Goal: Communication & Community: Answer question/provide support

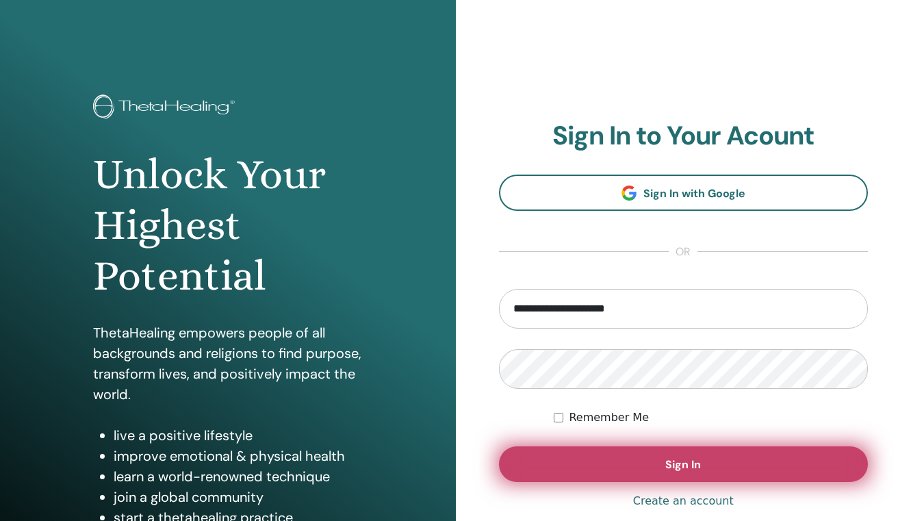
type input "**********"
click at [646, 459] on button "Sign In" at bounding box center [684, 464] width 370 height 36
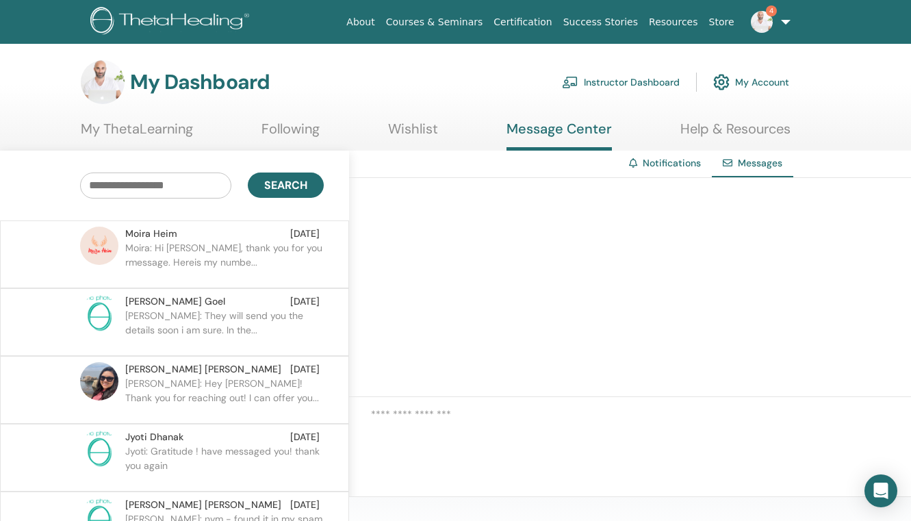
scroll to position [1, 0]
click at [253, 258] on p "Moira: Hi Elias, thank you for you rmessage. Hereis my numbe..." at bounding box center [224, 260] width 199 height 41
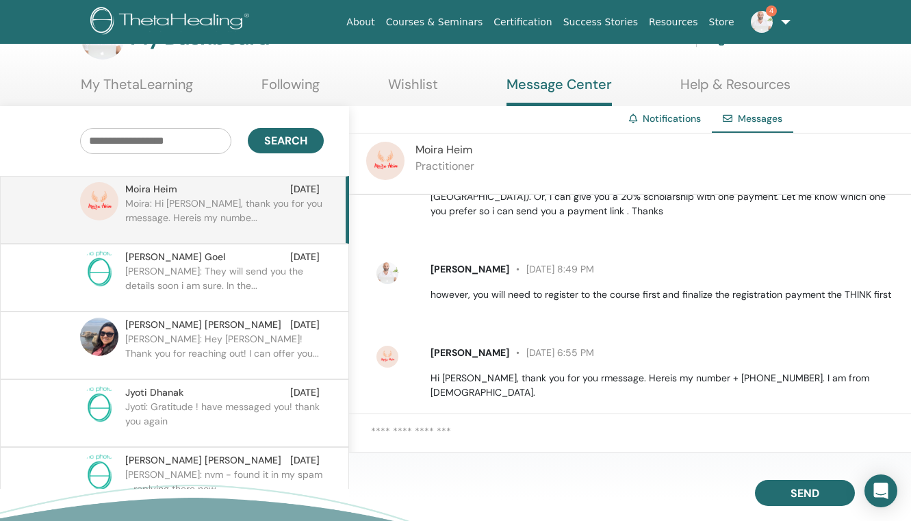
scroll to position [171, 0]
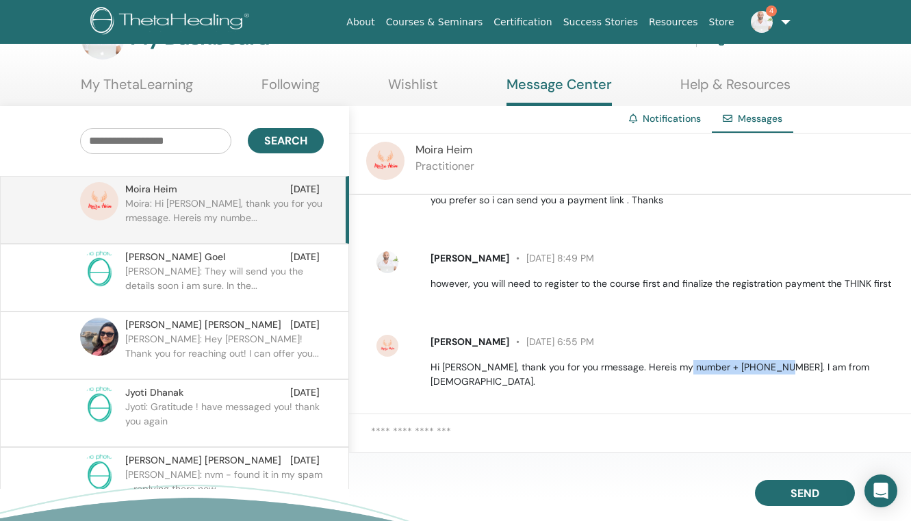
drag, startPoint x: 679, startPoint y: 369, endPoint x: 770, endPoint y: 370, distance: 90.4
click at [770, 370] on p "Hi Elias, thank you for you rmessage. Hereis my number + 49 01764 392 2222. I a…" at bounding box center [663, 374] width 465 height 29
click at [760, 23] on img at bounding box center [762, 22] width 22 height 22
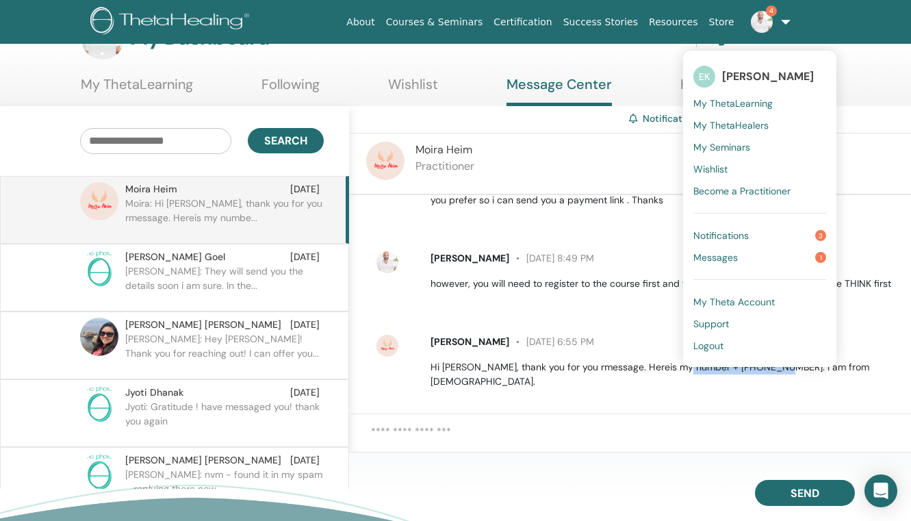
click at [727, 237] on span "Notifications" at bounding box center [721, 235] width 55 height 12
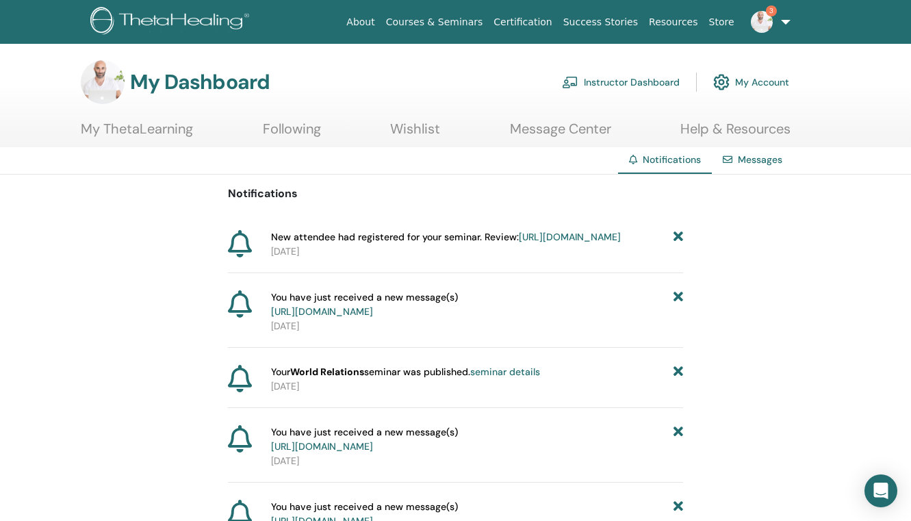
click at [766, 154] on link "Messages" at bounding box center [760, 159] width 45 height 12
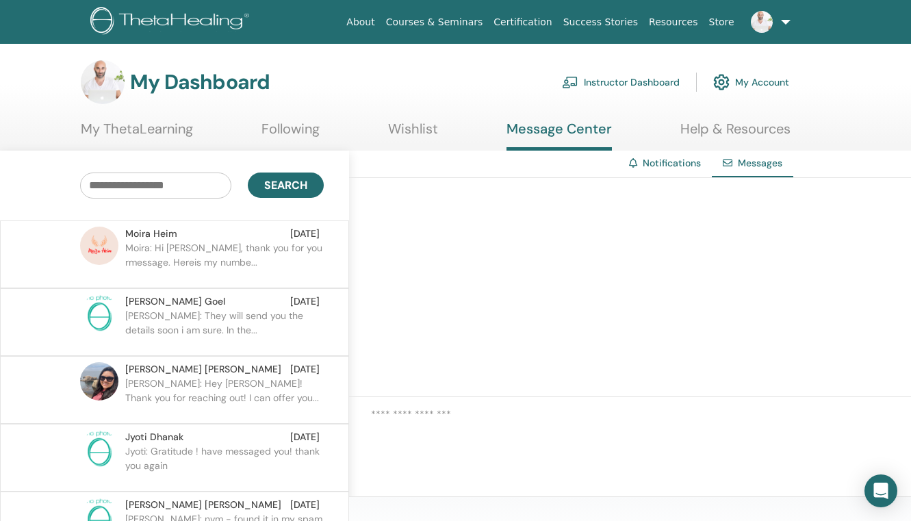
click at [236, 244] on p "Moira: Hi Elias, thank you for you rmessage. Hereis my numbe..." at bounding box center [224, 261] width 199 height 41
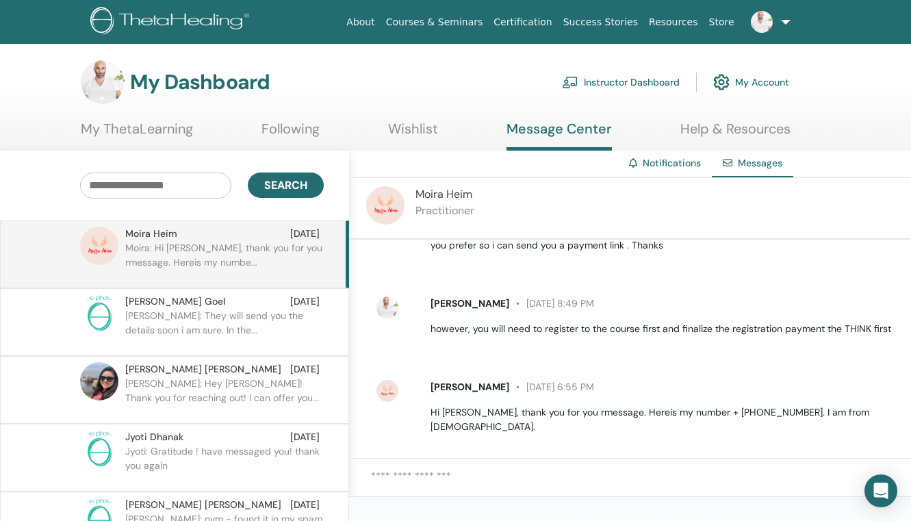
scroll to position [171, 0]
drag, startPoint x: 772, startPoint y: 412, endPoint x: 680, endPoint y: 412, distance: 91.8
click at [680, 412] on p "Hi Elias, thank you for you rmessage. Hereis my number + 49 01764 392 2222. I a…" at bounding box center [663, 419] width 465 height 29
copy p "+ 49 01764 392 2222."
click at [788, 25] on link at bounding box center [768, 22] width 56 height 44
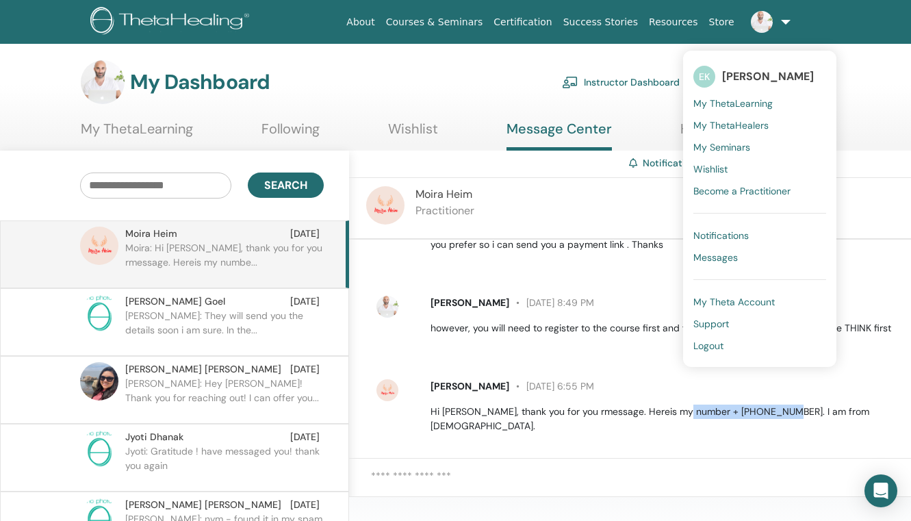
click at [711, 233] on span "Notifications" at bounding box center [721, 235] width 55 height 12
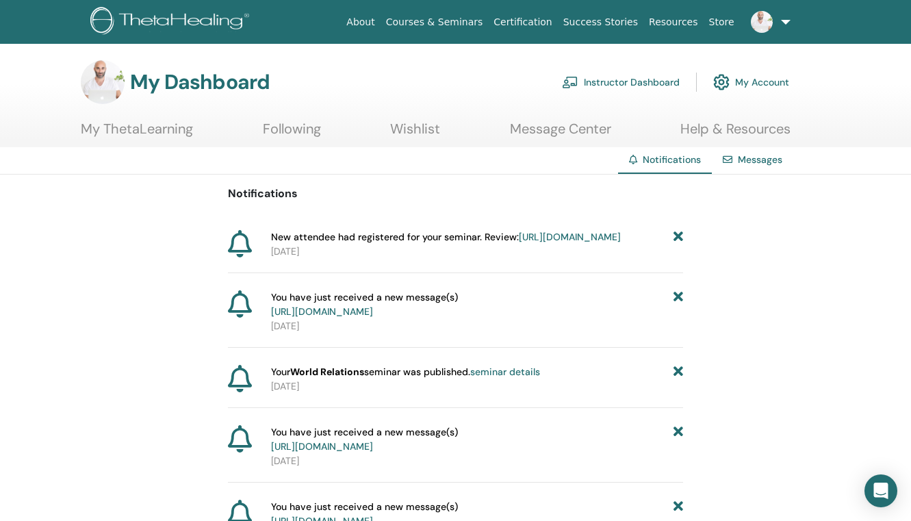
click at [595, 242] on link "[URL][DOMAIN_NAME]" at bounding box center [570, 237] width 102 height 12
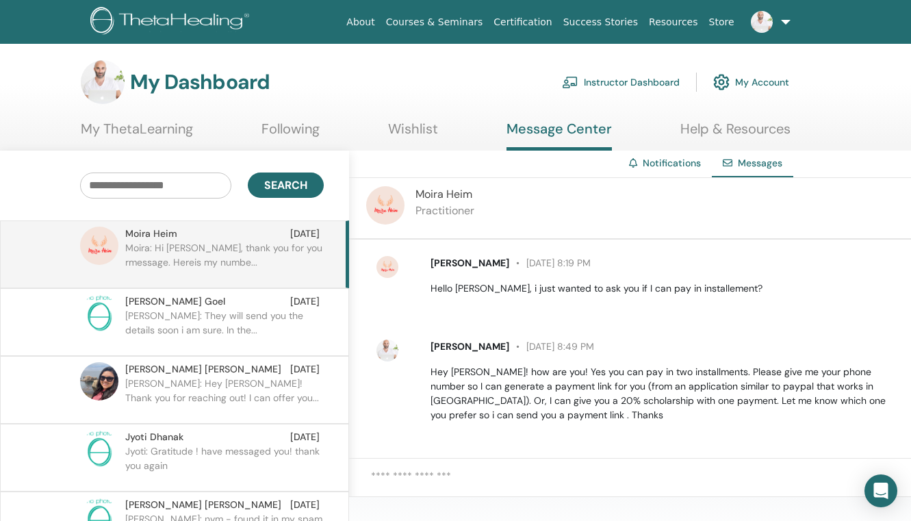
scroll to position [171, 0]
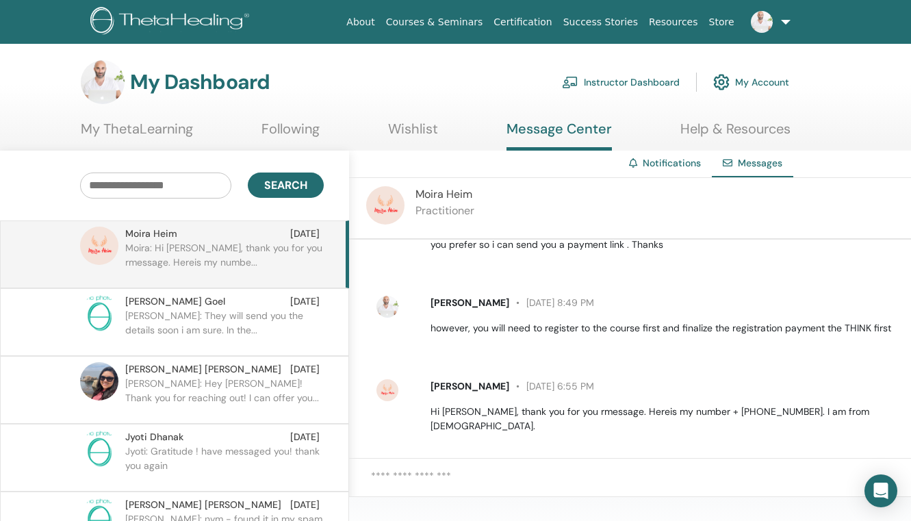
click at [448, 483] on textarea at bounding box center [641, 484] width 540 height 33
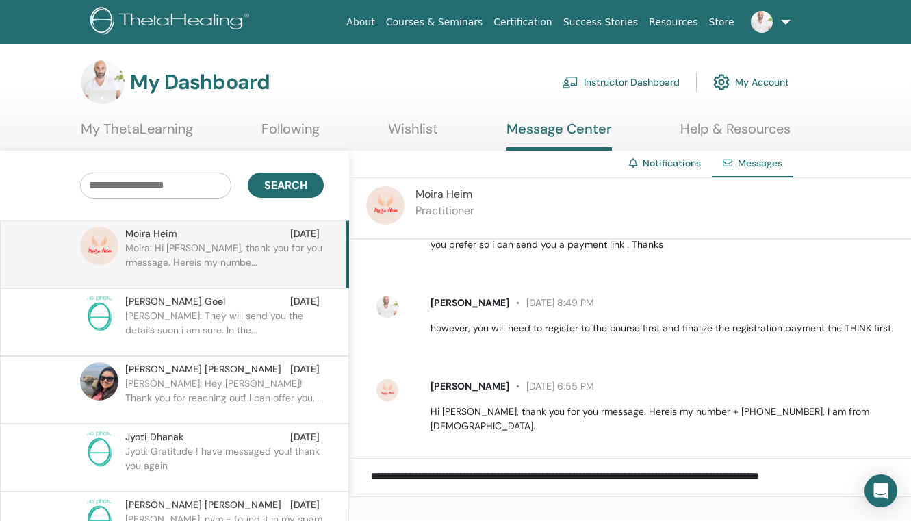
paste textarea "**********"
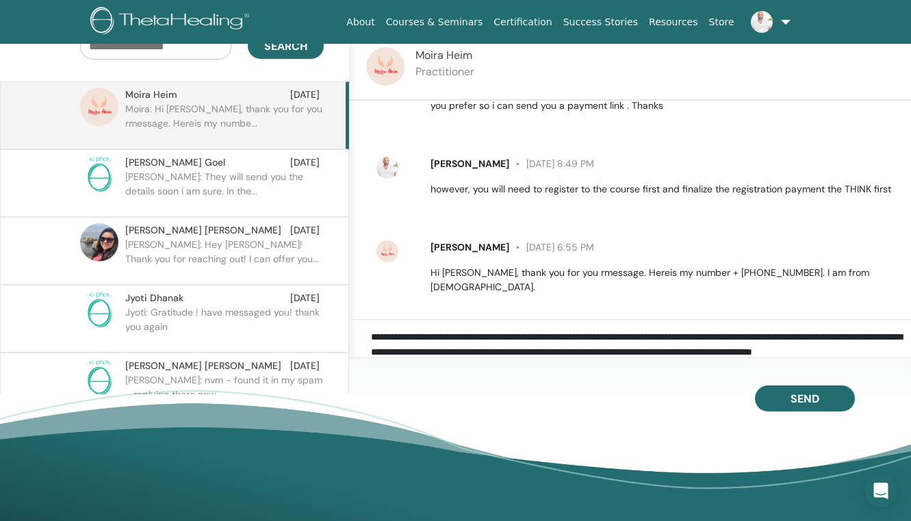
scroll to position [149, 0]
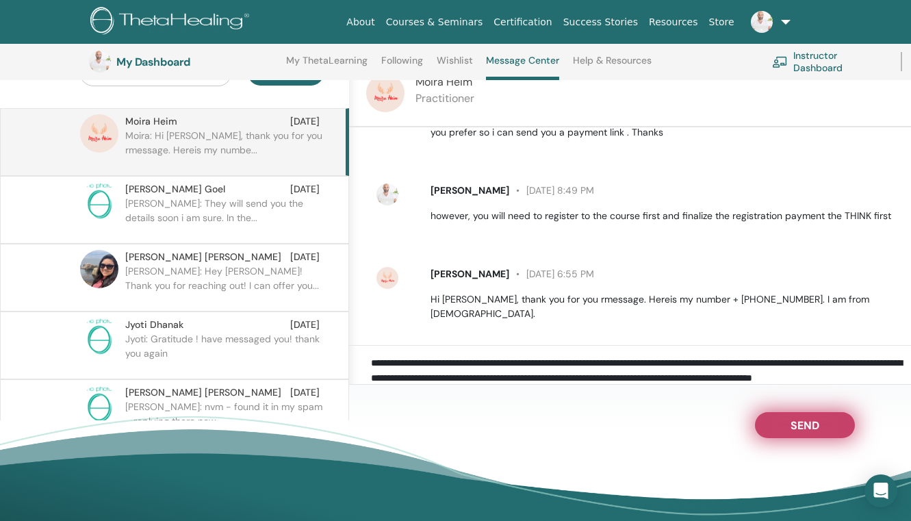
type textarea "**********"
click at [809, 422] on span "Send" at bounding box center [805, 423] width 29 height 10
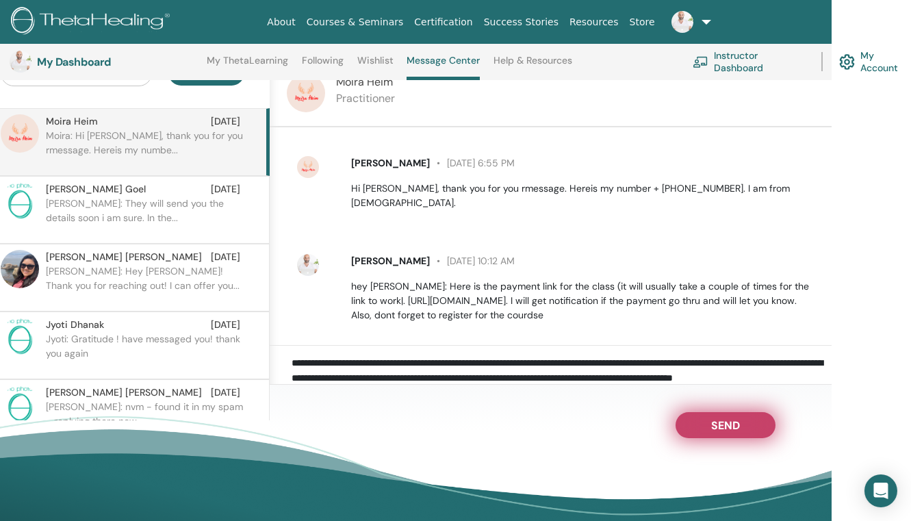
scroll to position [283, 0]
